Goal: Check status

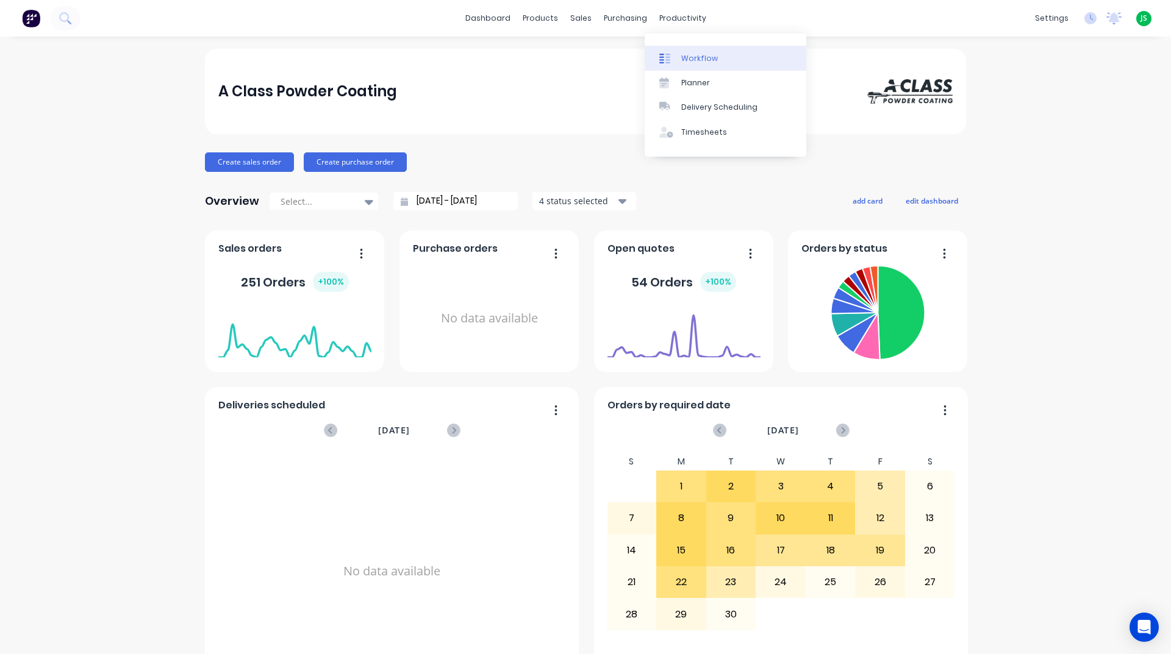
click at [692, 60] on div "Workflow" at bounding box center [699, 58] width 37 height 11
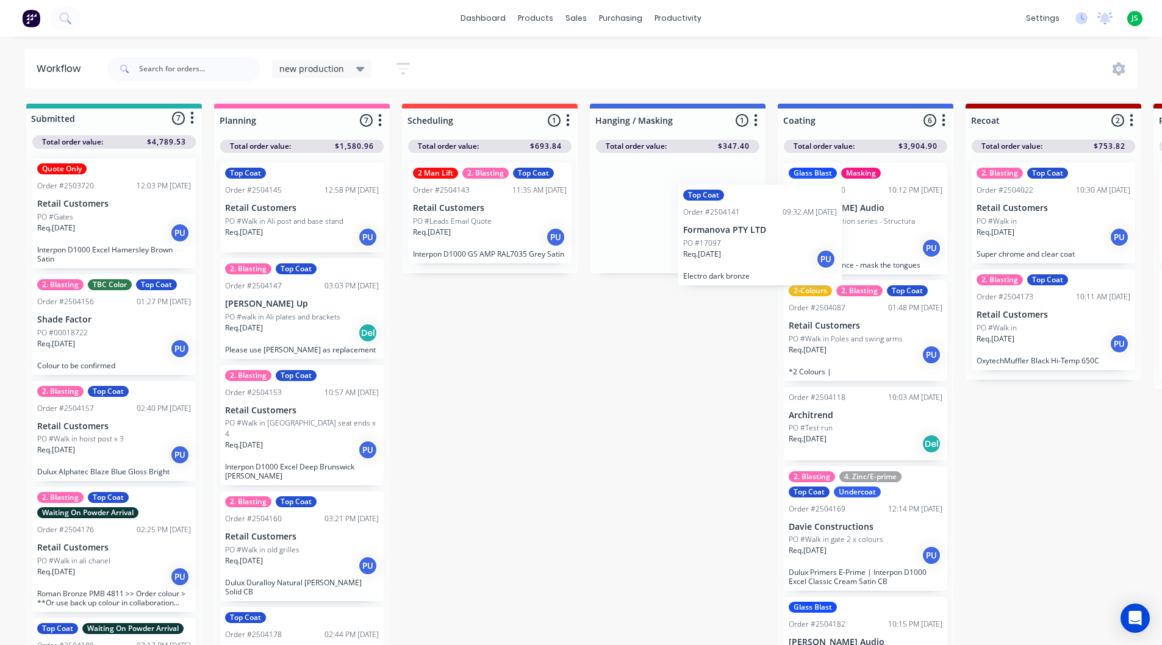
drag, startPoint x: 648, startPoint y: 220, endPoint x: 830, endPoint y: 232, distance: 182.1
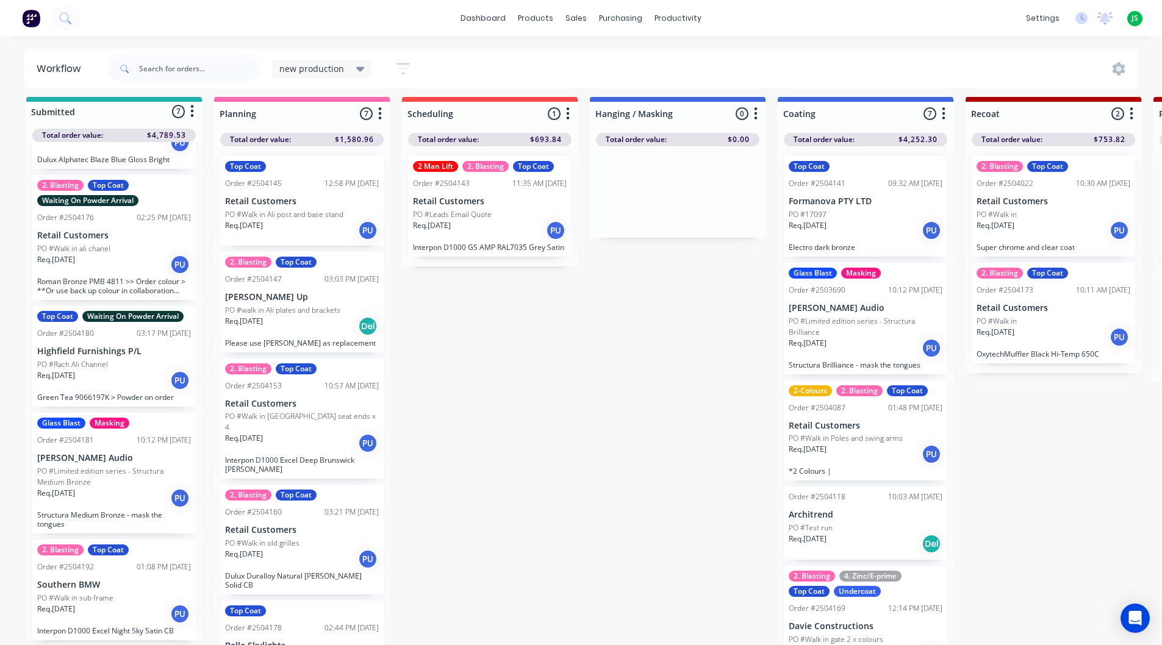
scroll to position [16, 0]
click at [69, 470] on p "PO #Limited edition series - Structura Medium Bronze" at bounding box center [114, 477] width 154 height 22
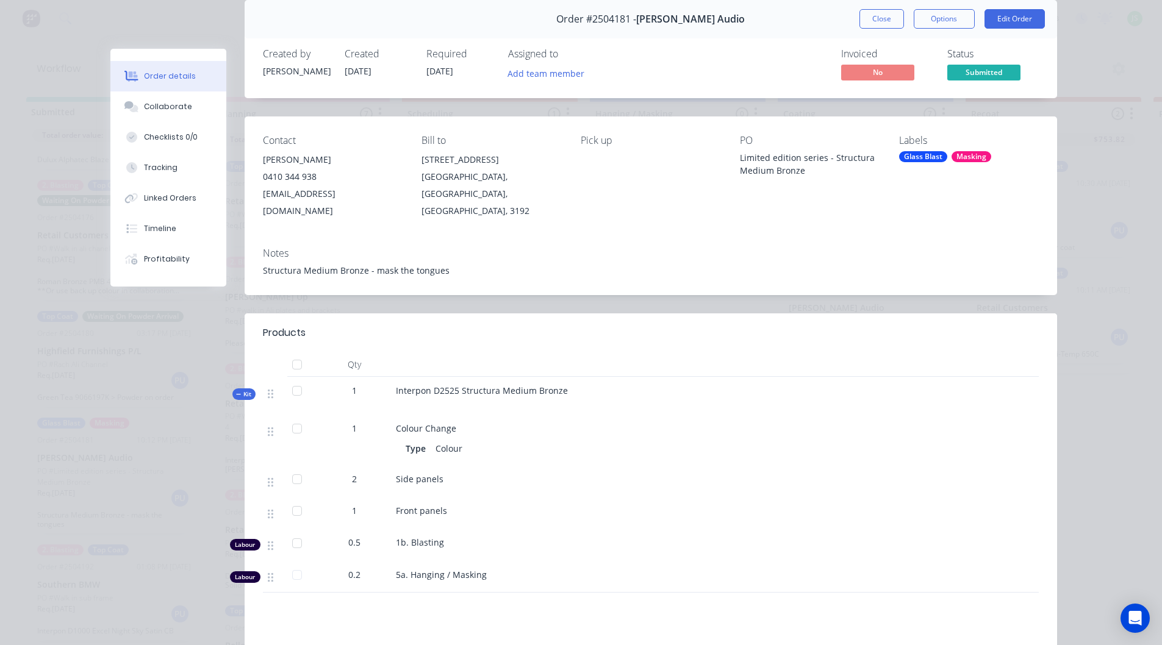
scroll to position [235, 0]
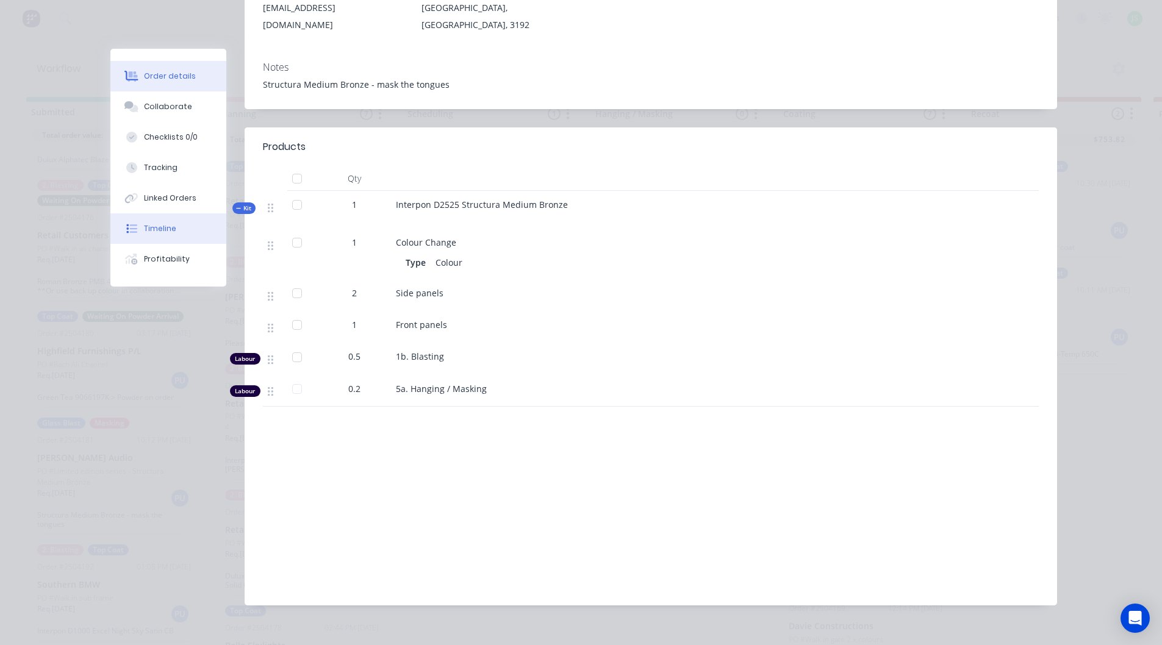
click at [166, 221] on button "Timeline" at bounding box center [168, 228] width 116 height 30
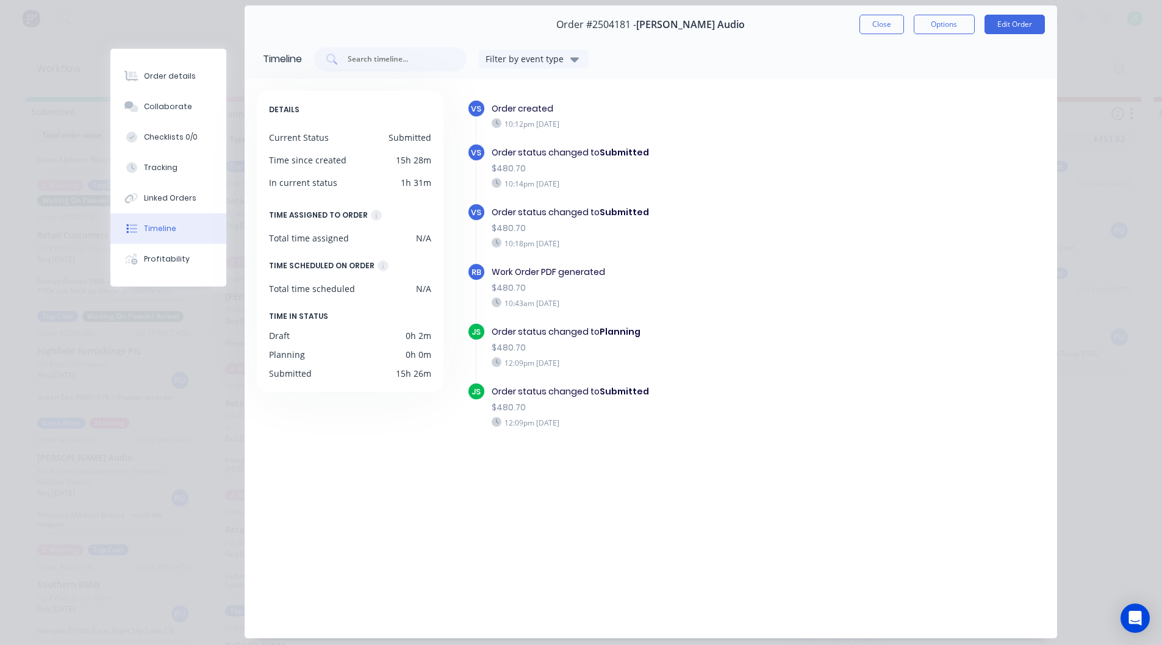
scroll to position [0, 0]
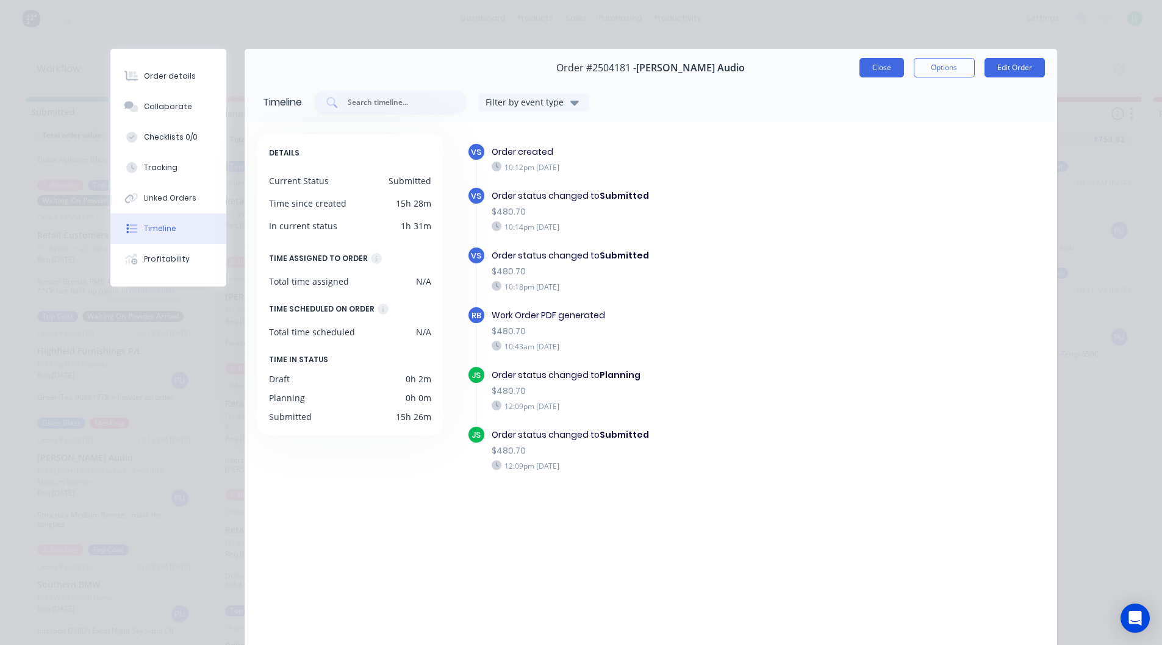
click at [879, 58] on button "Close" at bounding box center [881, 68] width 45 height 20
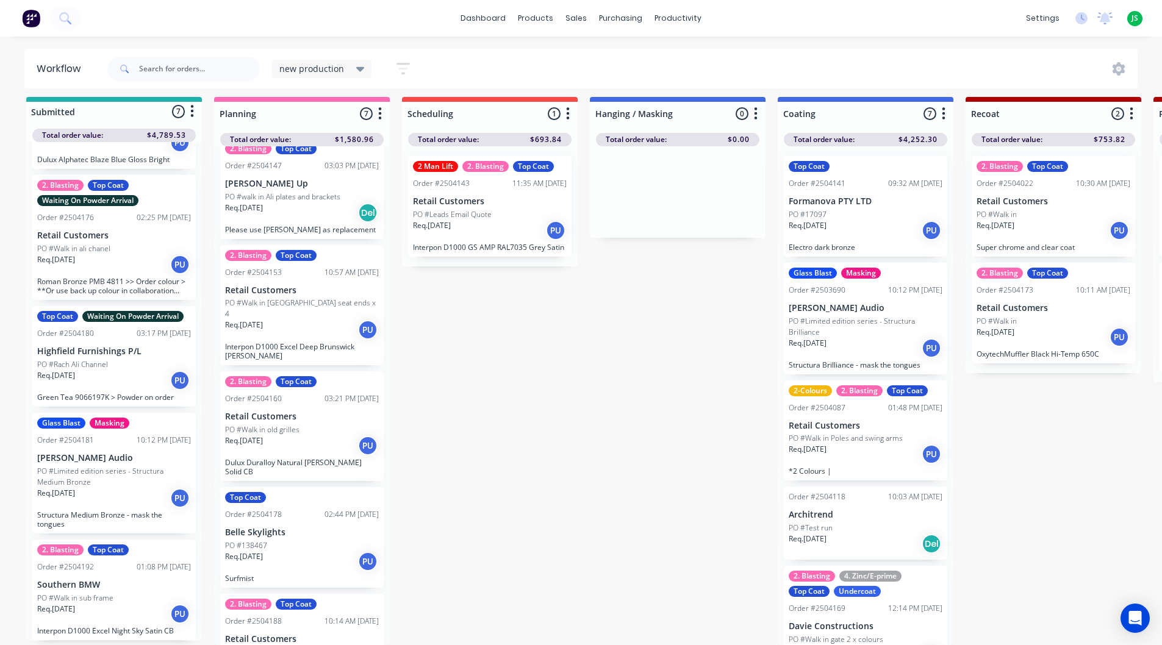
scroll to position [250, 0]
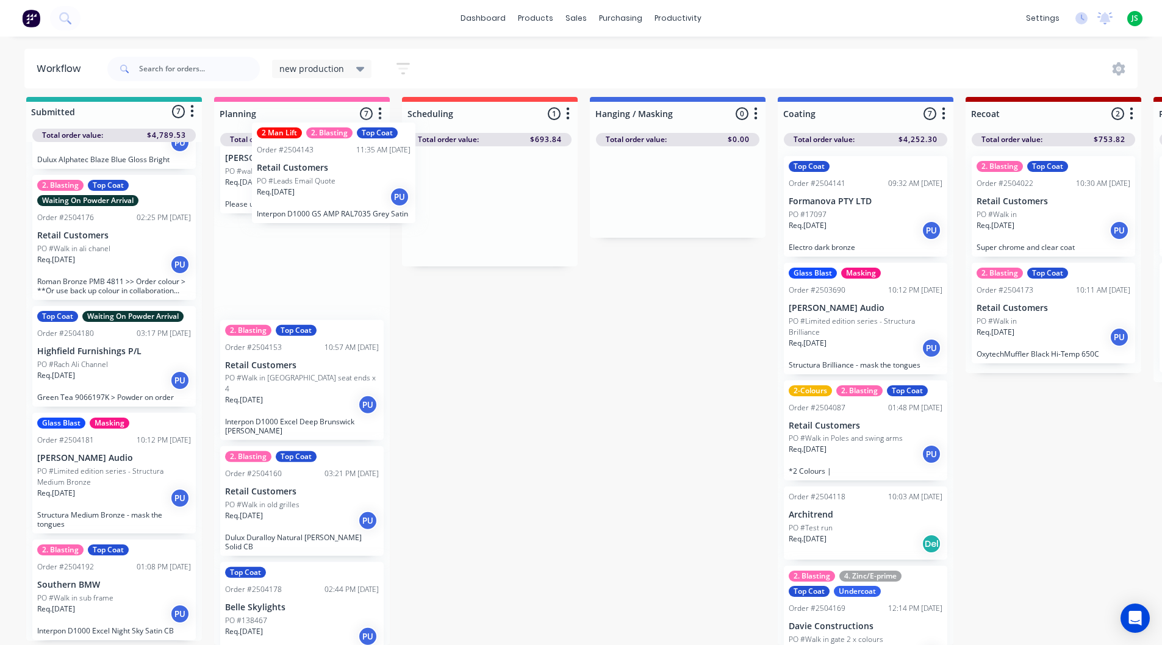
drag, startPoint x: 458, startPoint y: 221, endPoint x: 282, endPoint y: 193, distance: 178.4
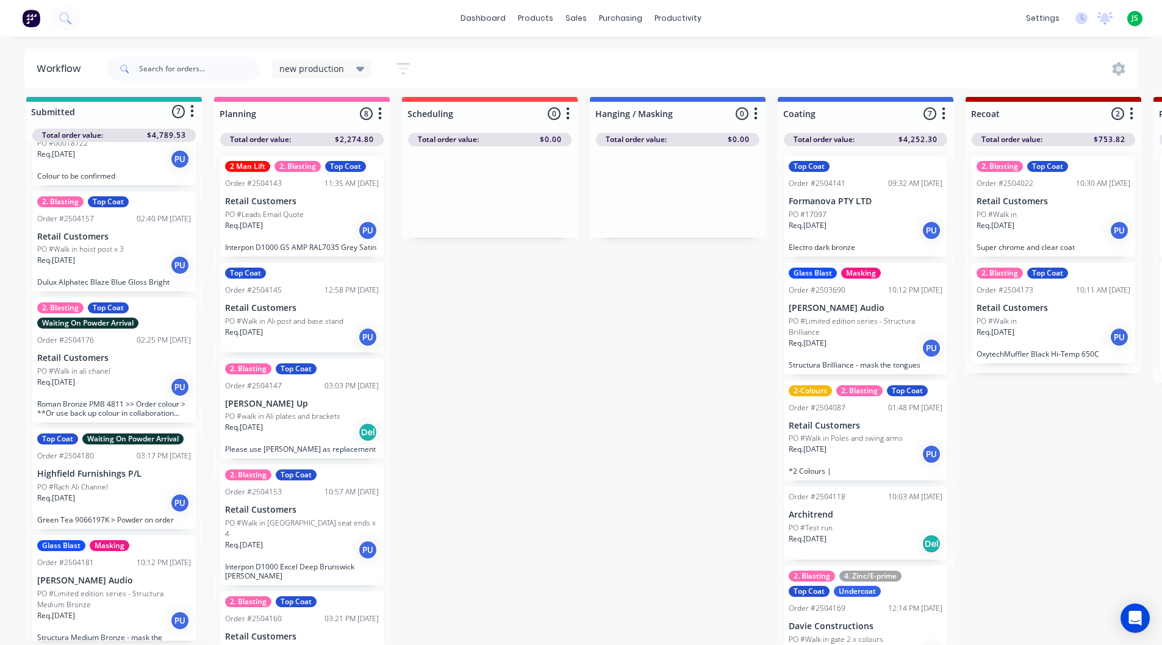
scroll to position [306, 0]
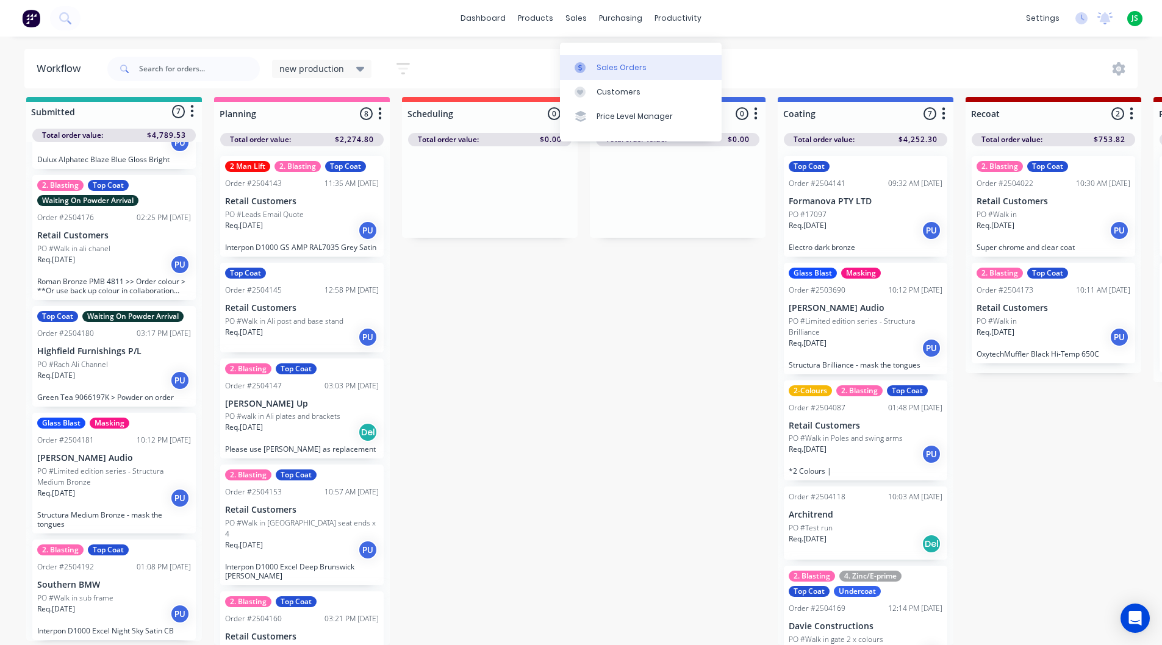
click at [600, 62] on div "Sales Orders" at bounding box center [621, 67] width 50 height 11
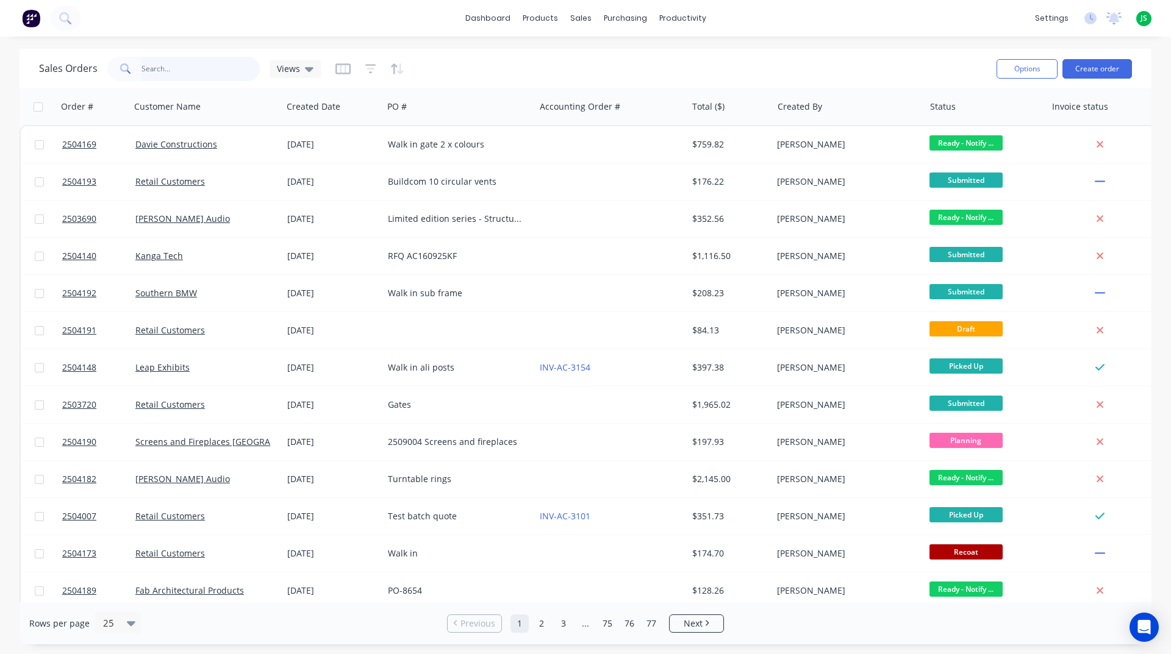
click at [176, 59] on input "text" at bounding box center [200, 69] width 119 height 24
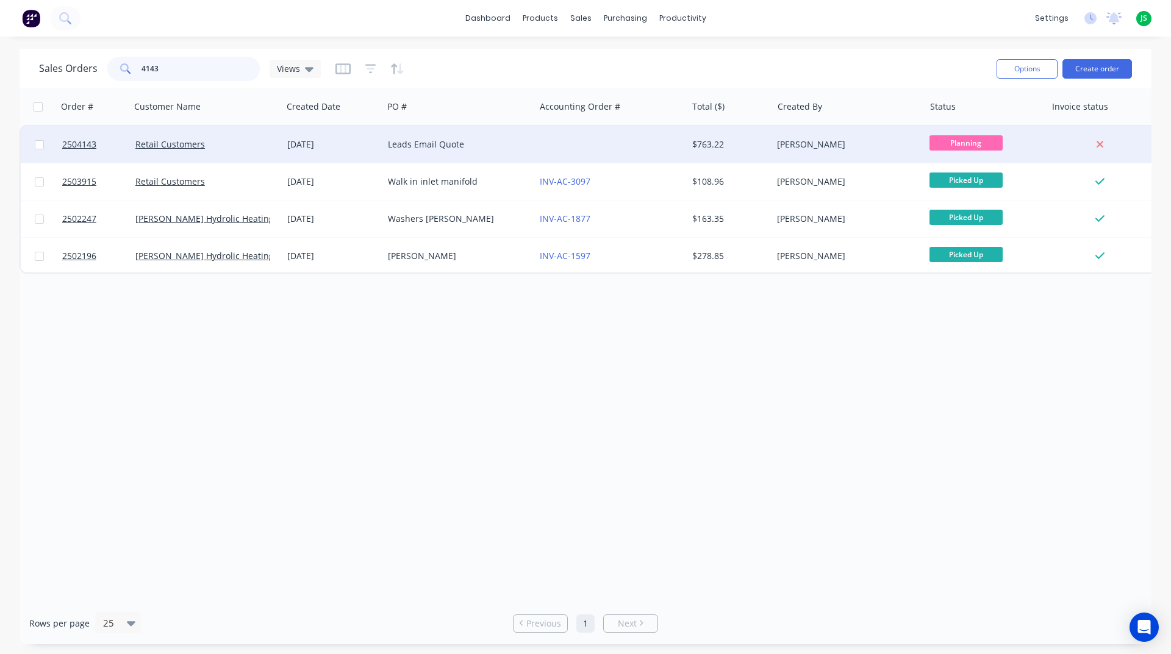
type input "4143"
click at [714, 148] on div "$763.22" at bounding box center [727, 144] width 71 height 12
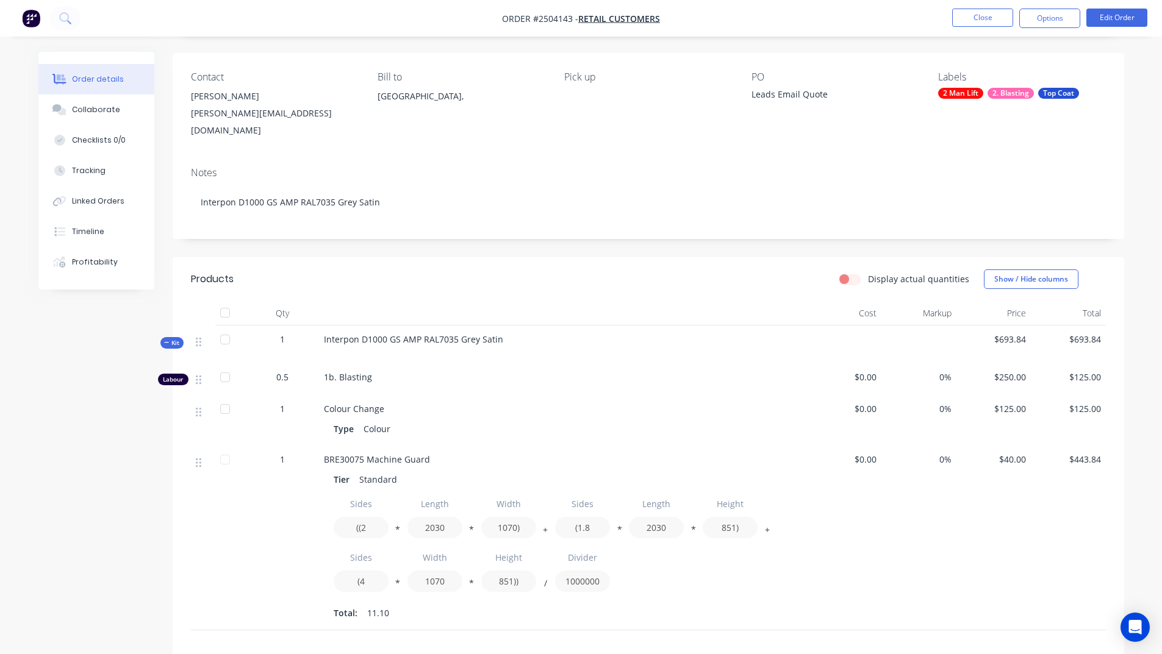
scroll to position [33, 0]
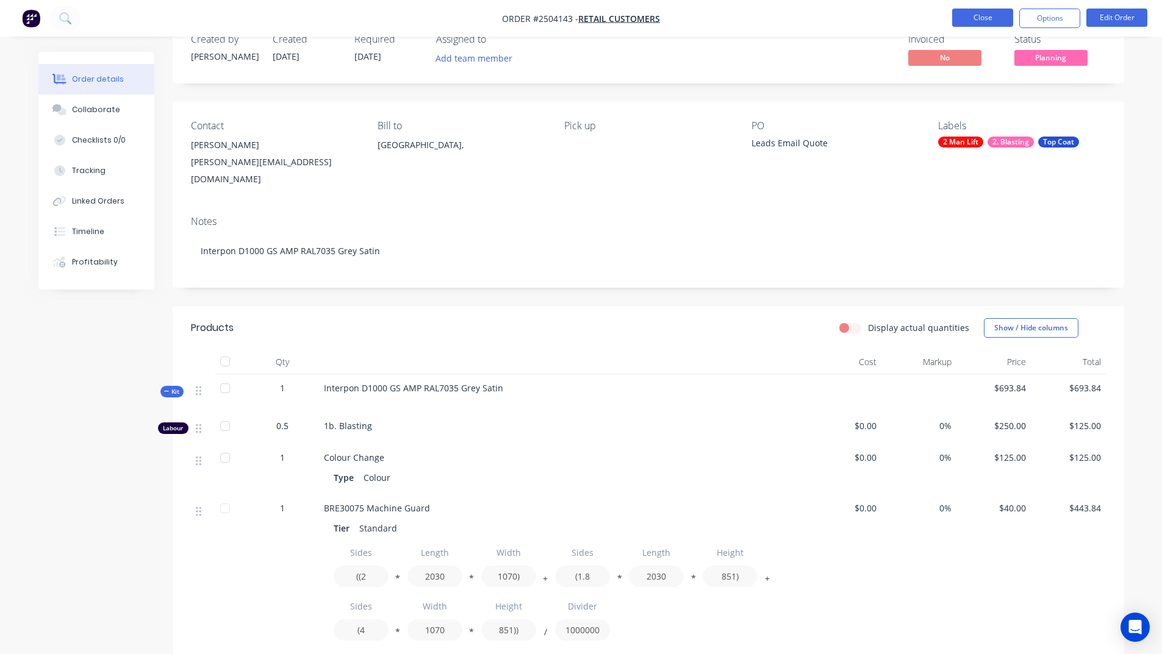
click at [985, 21] on button "Close" at bounding box center [982, 18] width 61 height 18
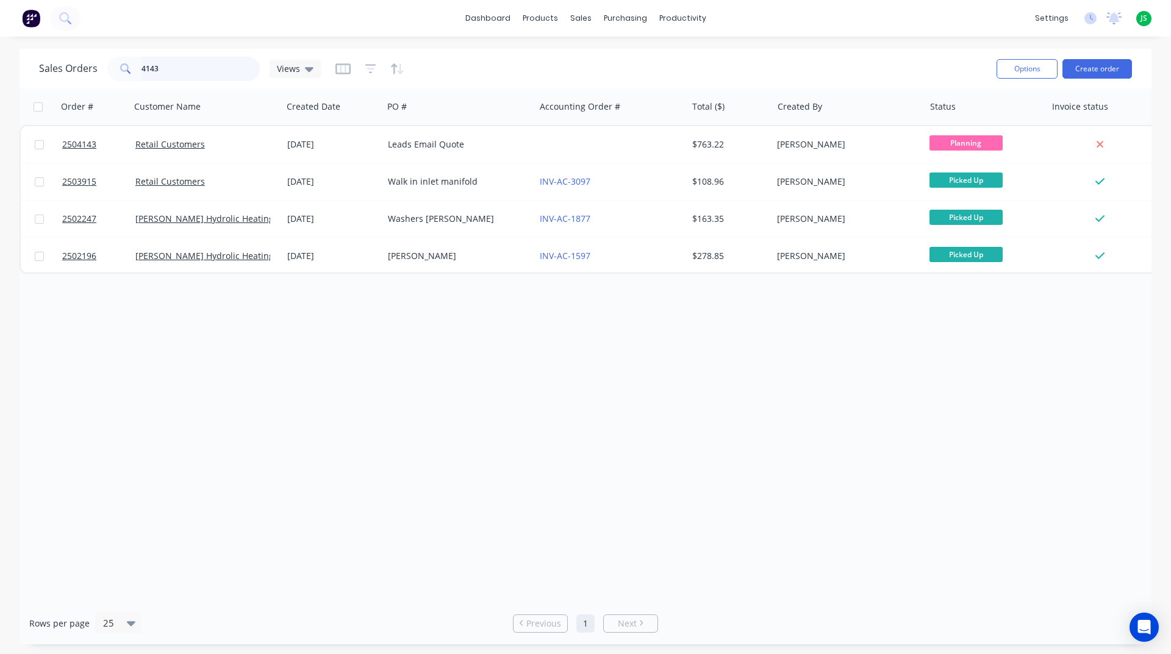
drag, startPoint x: 196, startPoint y: 57, endPoint x: 0, endPoint y: 99, distance: 200.4
click at [0, 82] on div "Sales Orders 4143 Views Options Create order Order # Customer Name Created Date…" at bounding box center [585, 347] width 1171 height 596
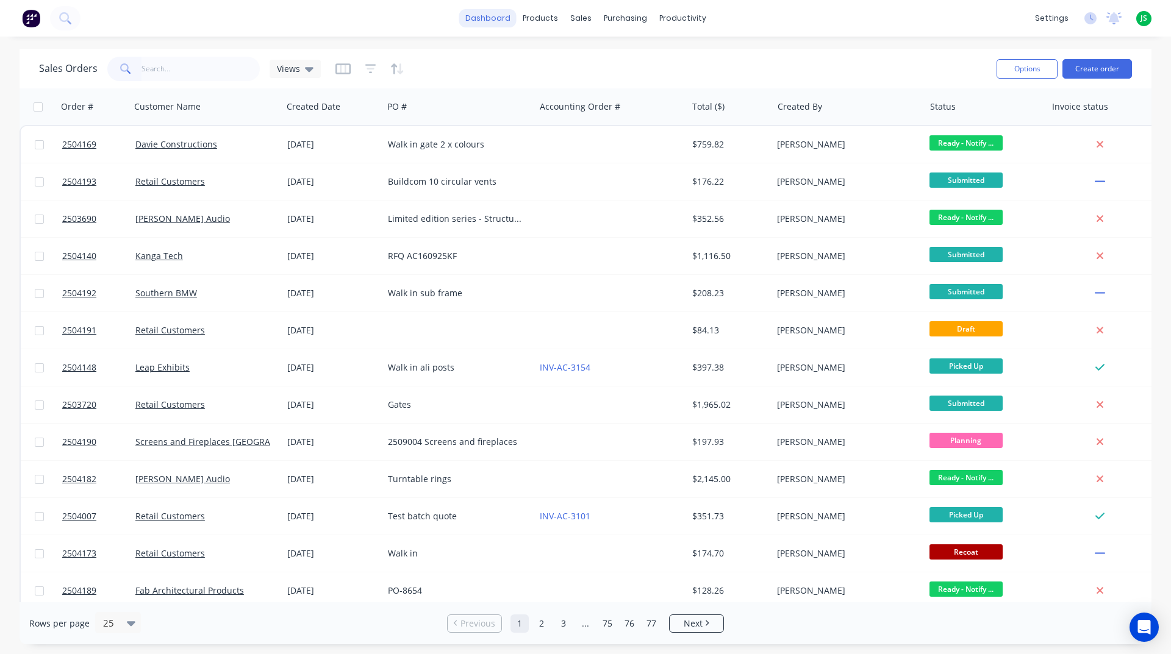
click at [492, 21] on link "dashboard" at bounding box center [487, 18] width 57 height 18
